Goal: Task Accomplishment & Management: Complete application form

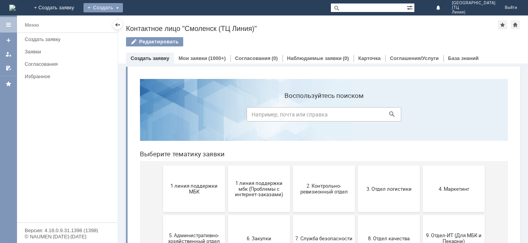
click at [123, 8] on div "Создать" at bounding box center [102, 7] width 39 height 9
click at [144, 20] on link "Заявка" at bounding box center [114, 23] width 59 height 9
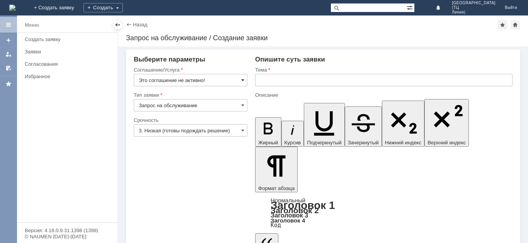
click at [244, 79] on span at bounding box center [242, 80] width 3 height 6
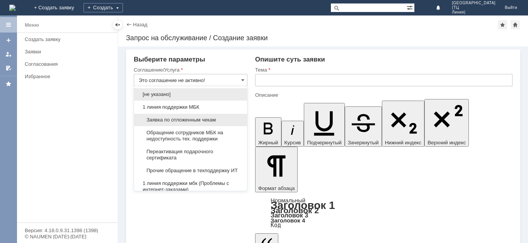
click at [206, 123] on div "Заявка по отложенным чекам" at bounding box center [190, 120] width 113 height 12
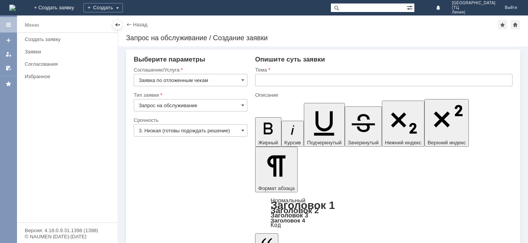
type input "Заявка по отложенным чекам"
click at [242, 133] on span at bounding box center [242, 130] width 3 height 6
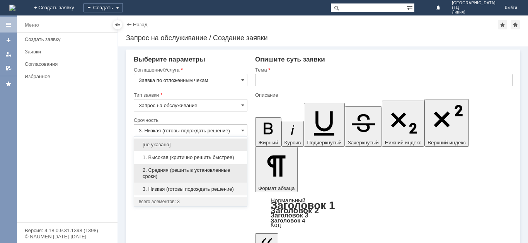
click at [196, 174] on span "2. Средняя (решить в установленные сроки)" at bounding box center [191, 173] width 104 height 12
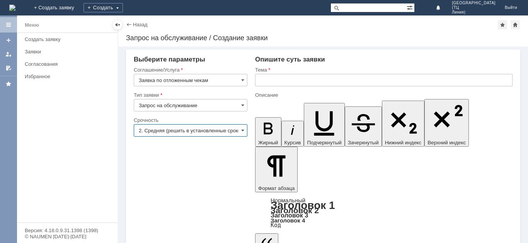
type input "2. Средняя (решить в установленные сроки)"
click at [292, 80] on input "text" at bounding box center [383, 80] width 257 height 12
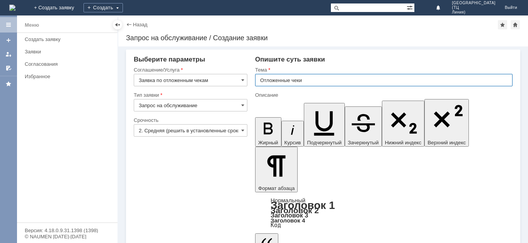
type input "Отложенные чеки"
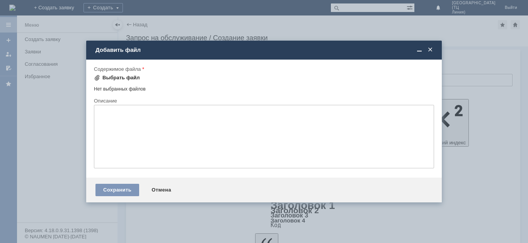
click at [126, 77] on div "Выбрать файл" at bounding box center [120, 78] width 37 height 6
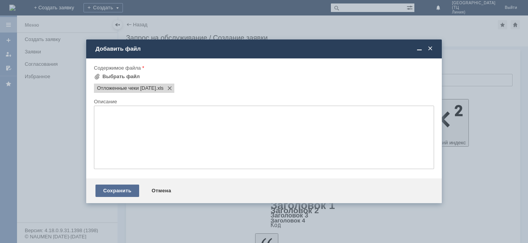
click at [129, 191] on div "Сохранить" at bounding box center [117, 190] width 44 height 12
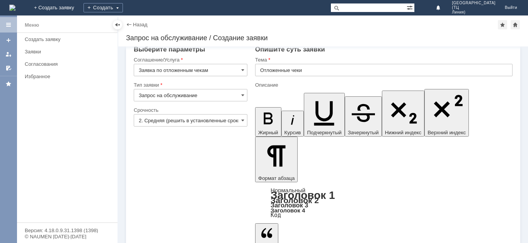
scroll to position [12, 0]
